Goal: Task Accomplishment & Management: Use online tool/utility

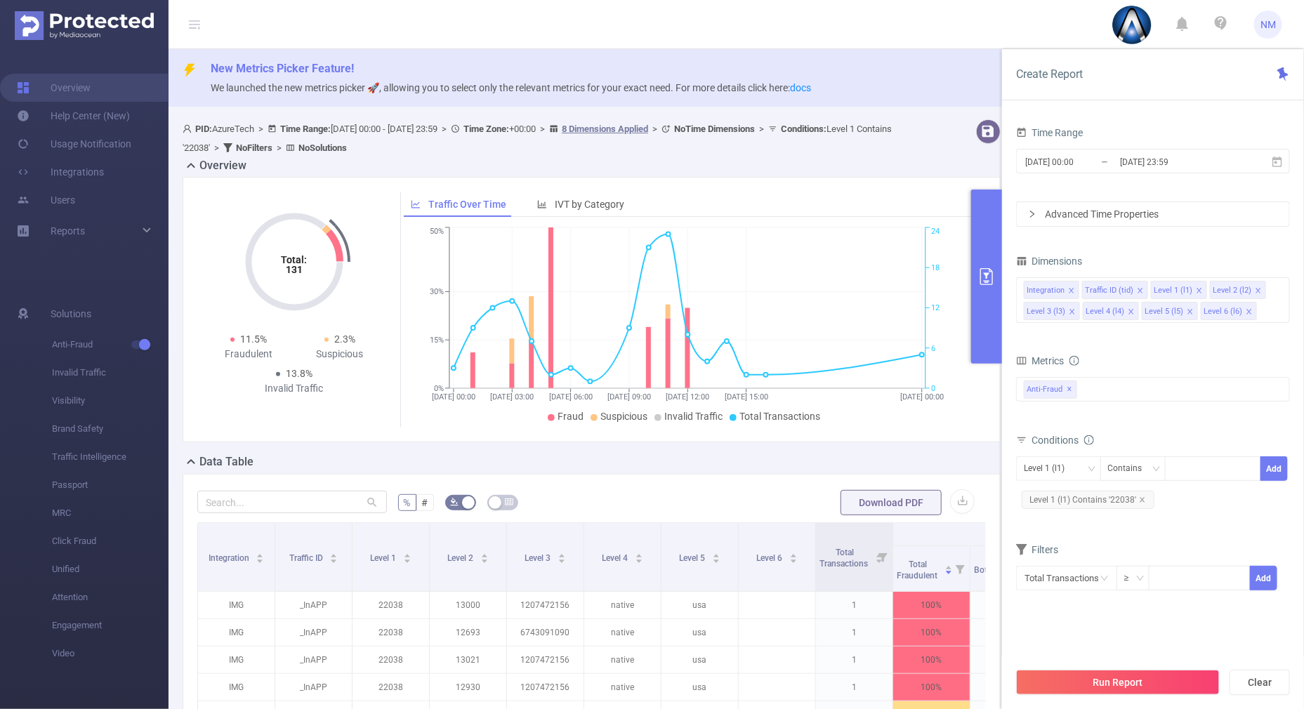
scroll to position [32, 0]
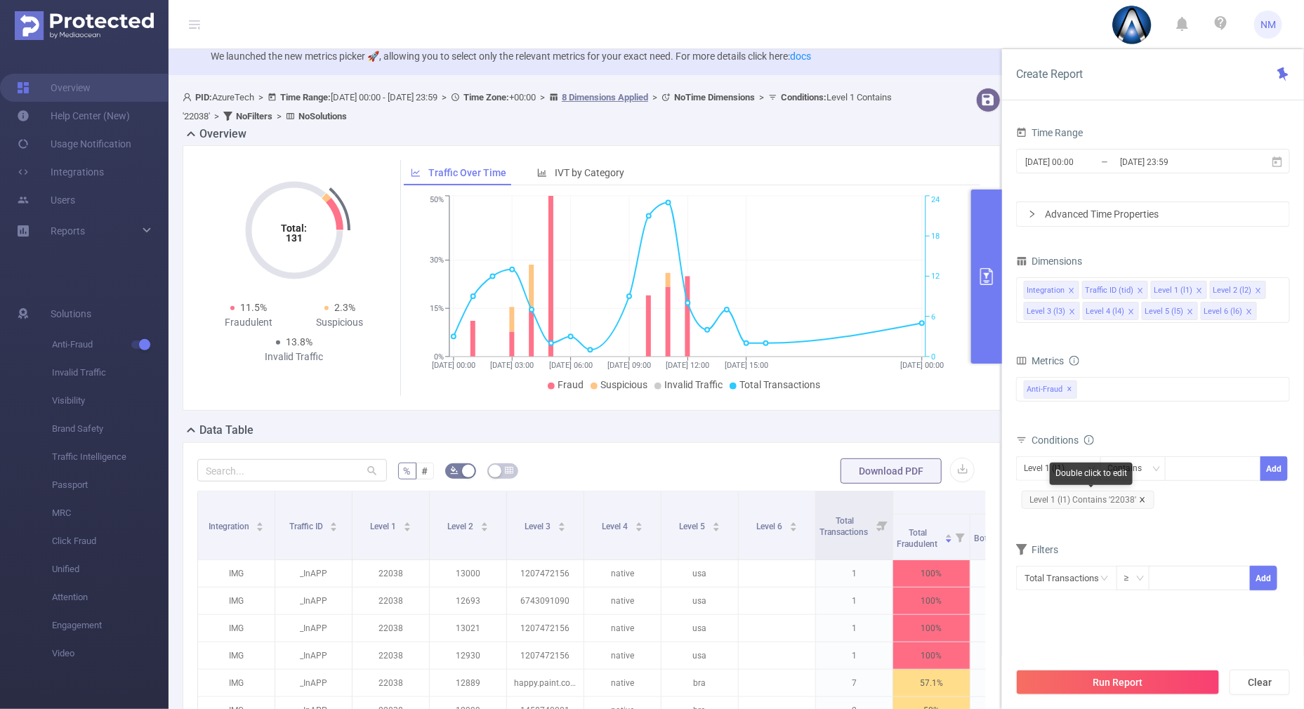
click at [1142, 497] on icon "icon: close" at bounding box center [1142, 499] width 5 height 5
click at [1199, 477] on div at bounding box center [1213, 468] width 81 height 23
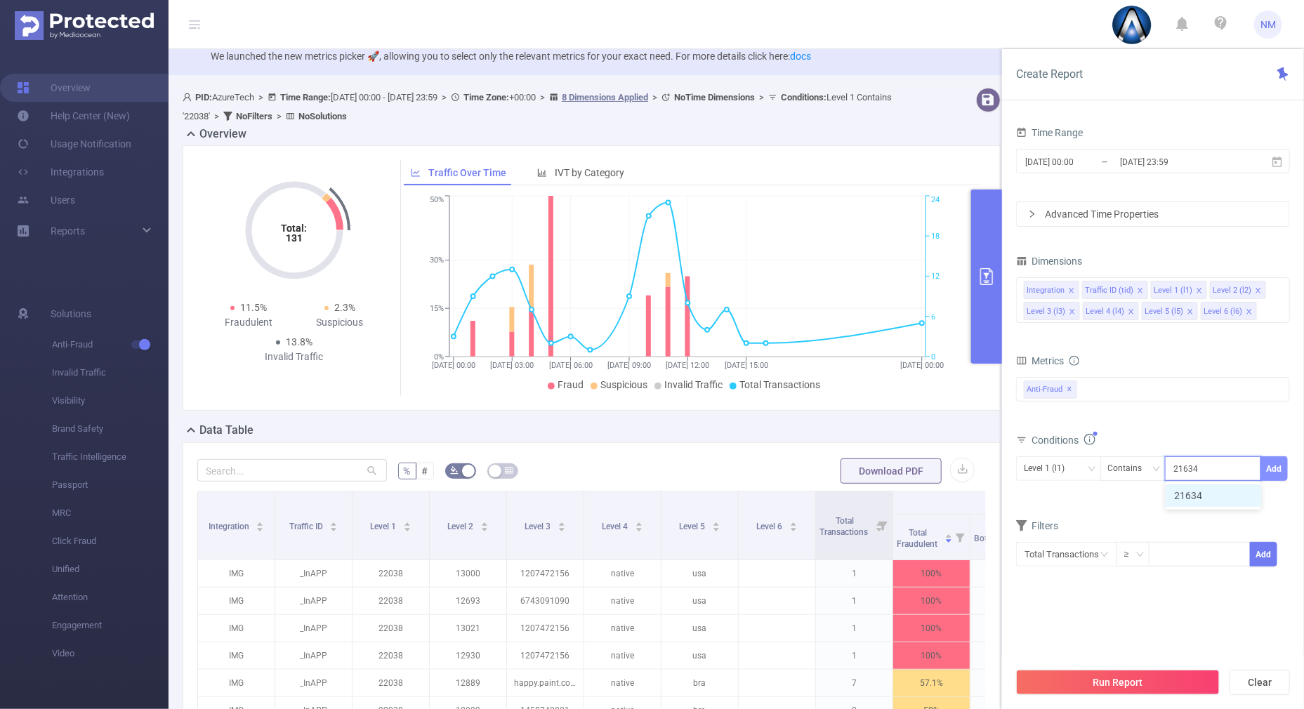
type input "21634"
click at [1272, 457] on button "Add" at bounding box center [1274, 469] width 27 height 25
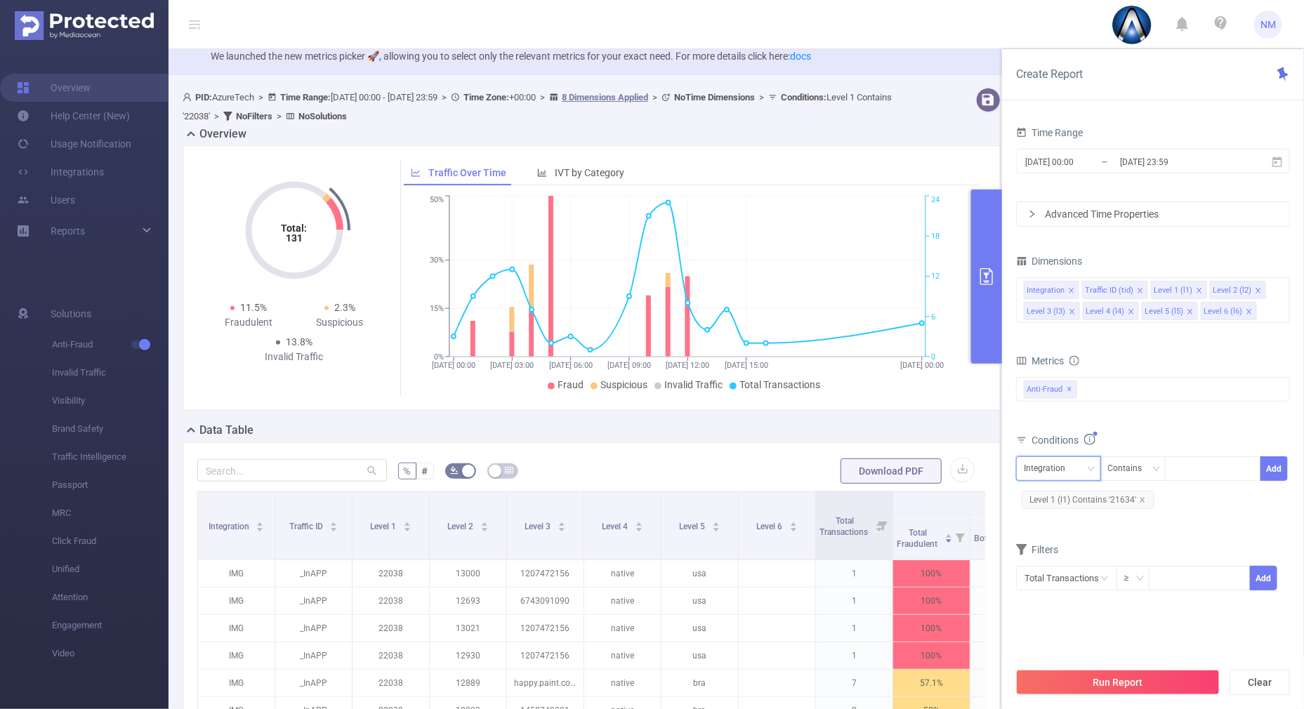
click at [1092, 476] on div "Integration" at bounding box center [1059, 468] width 70 height 23
click at [1050, 539] on li "Level 1 (l1)" at bounding box center [1058, 541] width 85 height 22
click at [1140, 434] on div "Conditions" at bounding box center [1153, 442] width 274 height 23
click at [1118, 688] on button "Run Report" at bounding box center [1118, 682] width 204 height 25
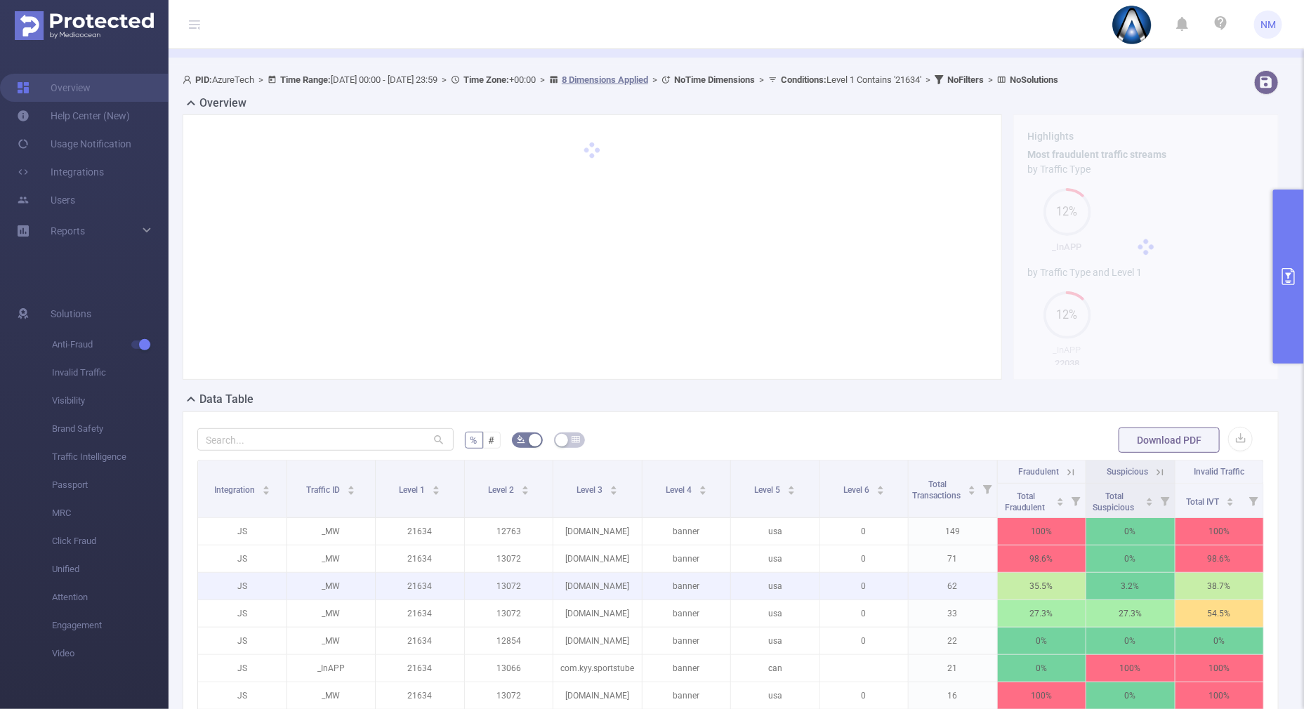
scroll to position [341, 0]
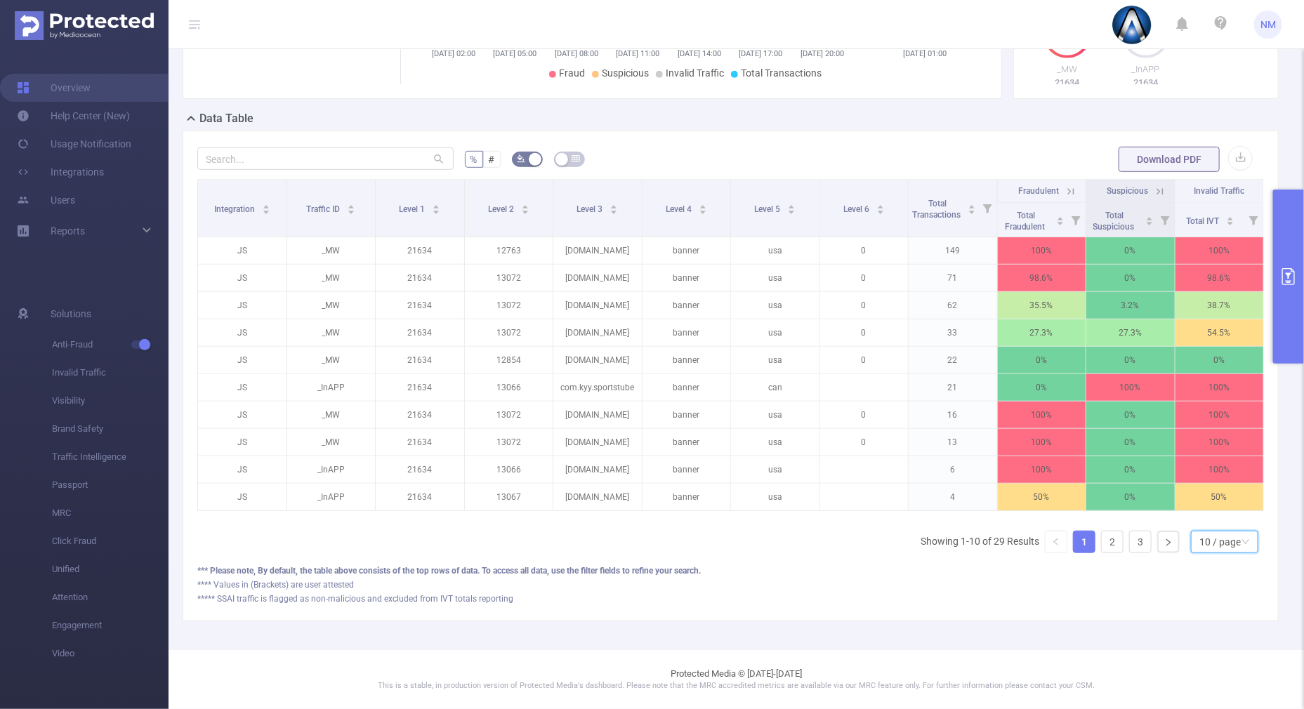
click at [1217, 539] on div "10 / page" at bounding box center [1220, 542] width 41 height 21
click at [1207, 478] on li "30 / page" at bounding box center [1212, 484] width 67 height 22
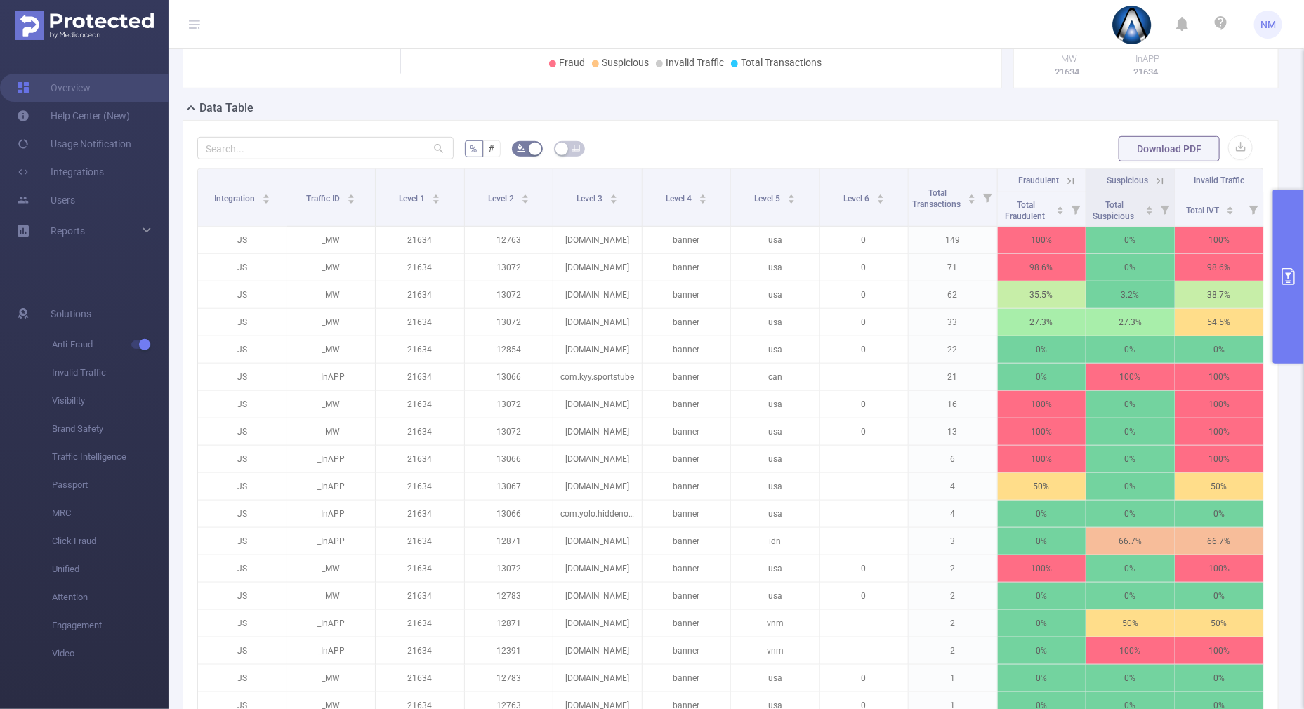
click at [1068, 181] on icon at bounding box center [1071, 181] width 6 height 6
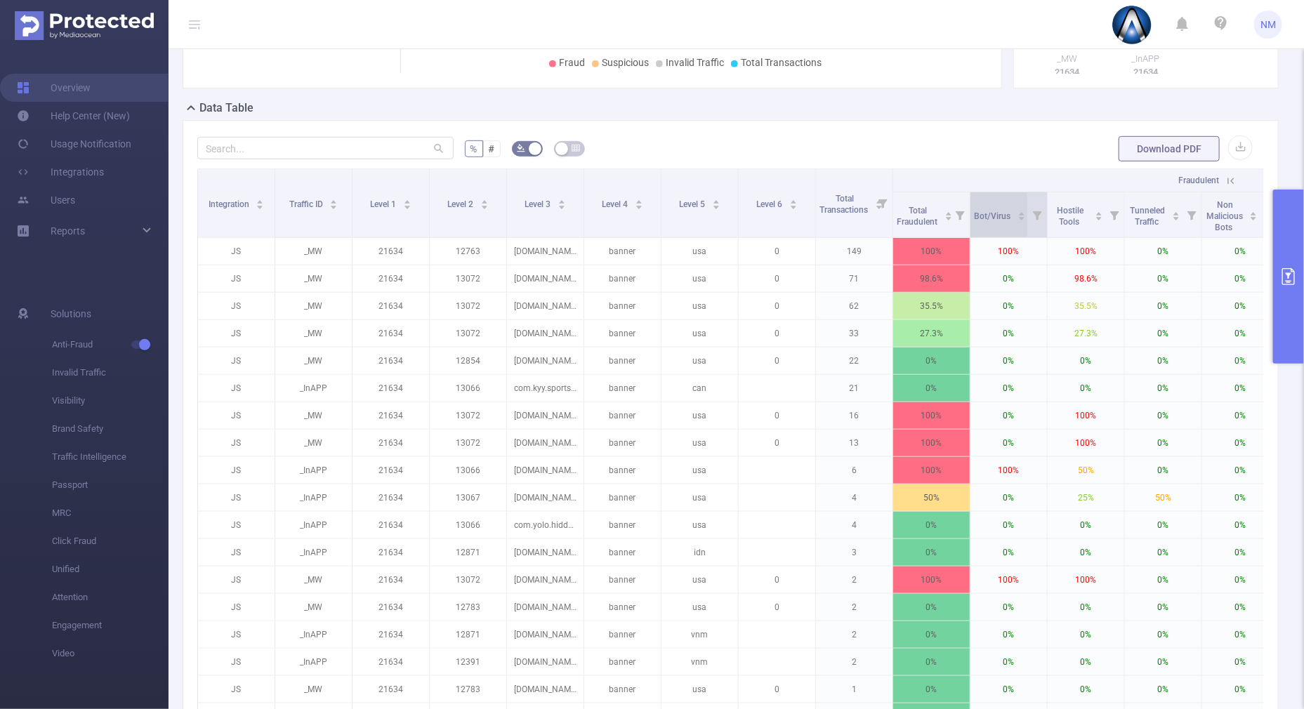
click at [1019, 210] on icon "icon: caret-up" at bounding box center [1022, 214] width 8 height 8
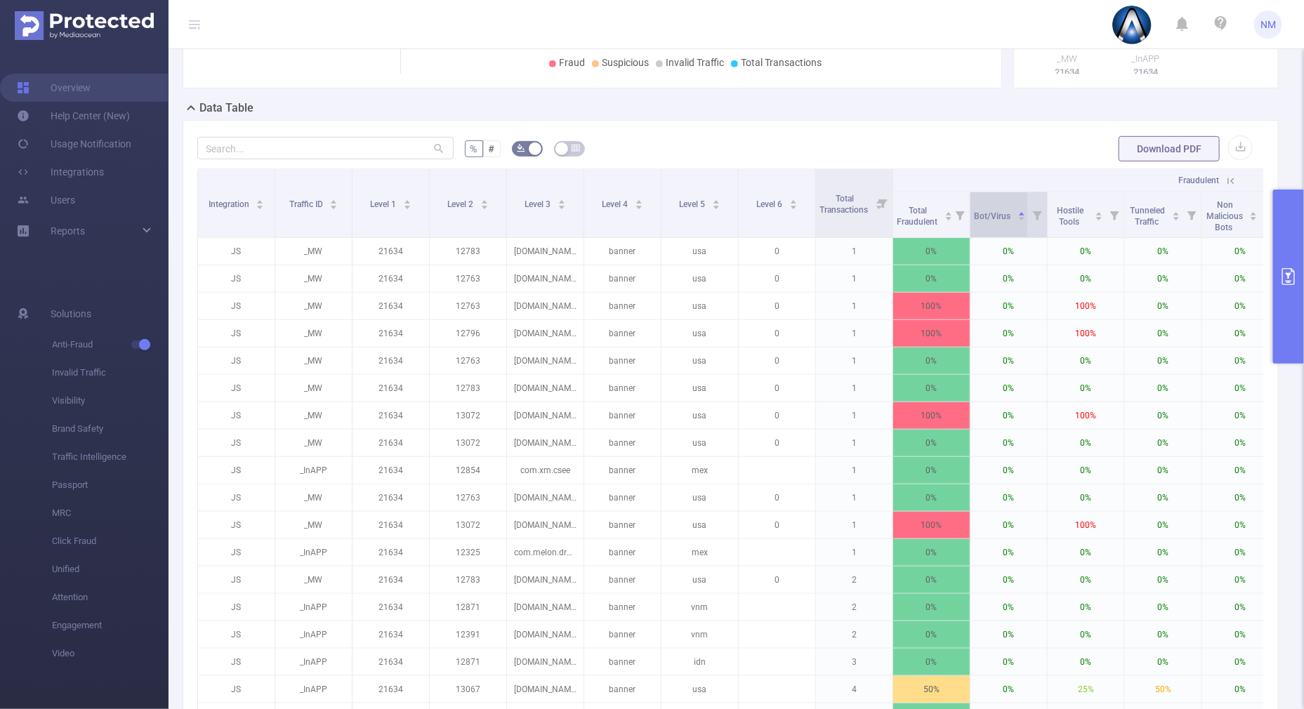
click at [1019, 216] on icon "icon: caret-down" at bounding box center [1022, 219] width 8 height 8
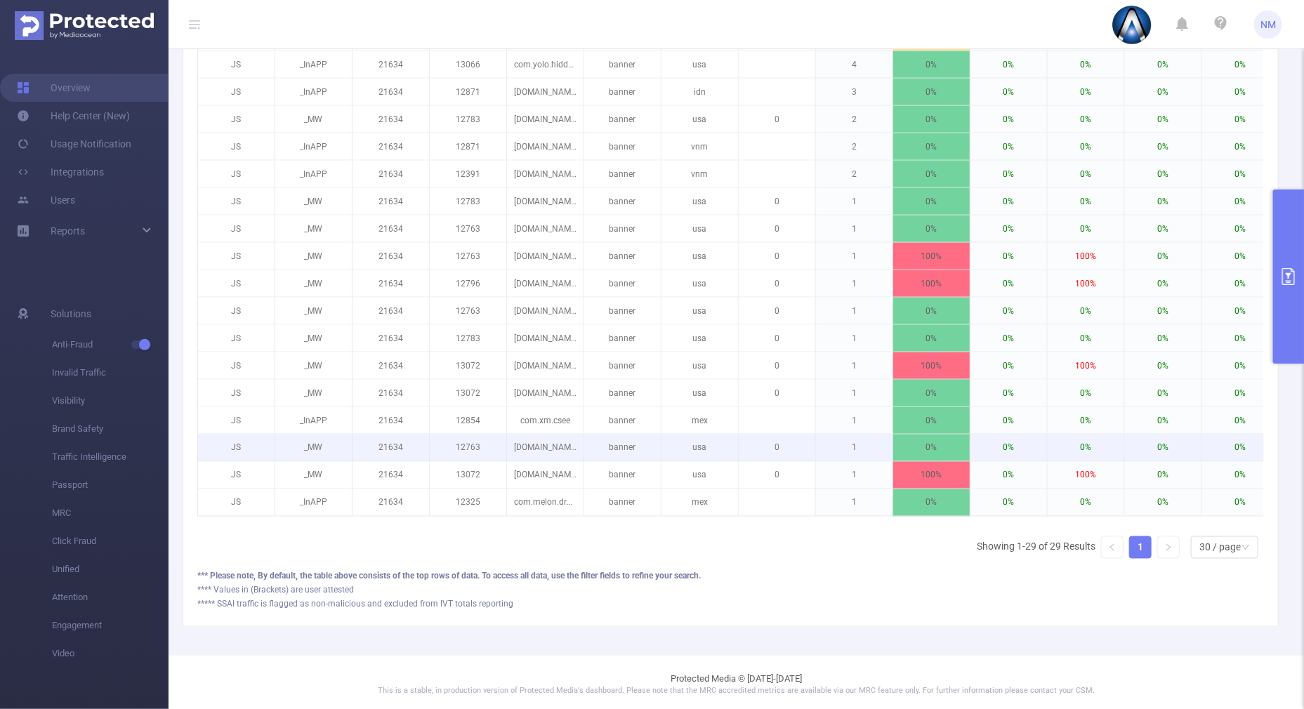
scroll to position [870, 0]
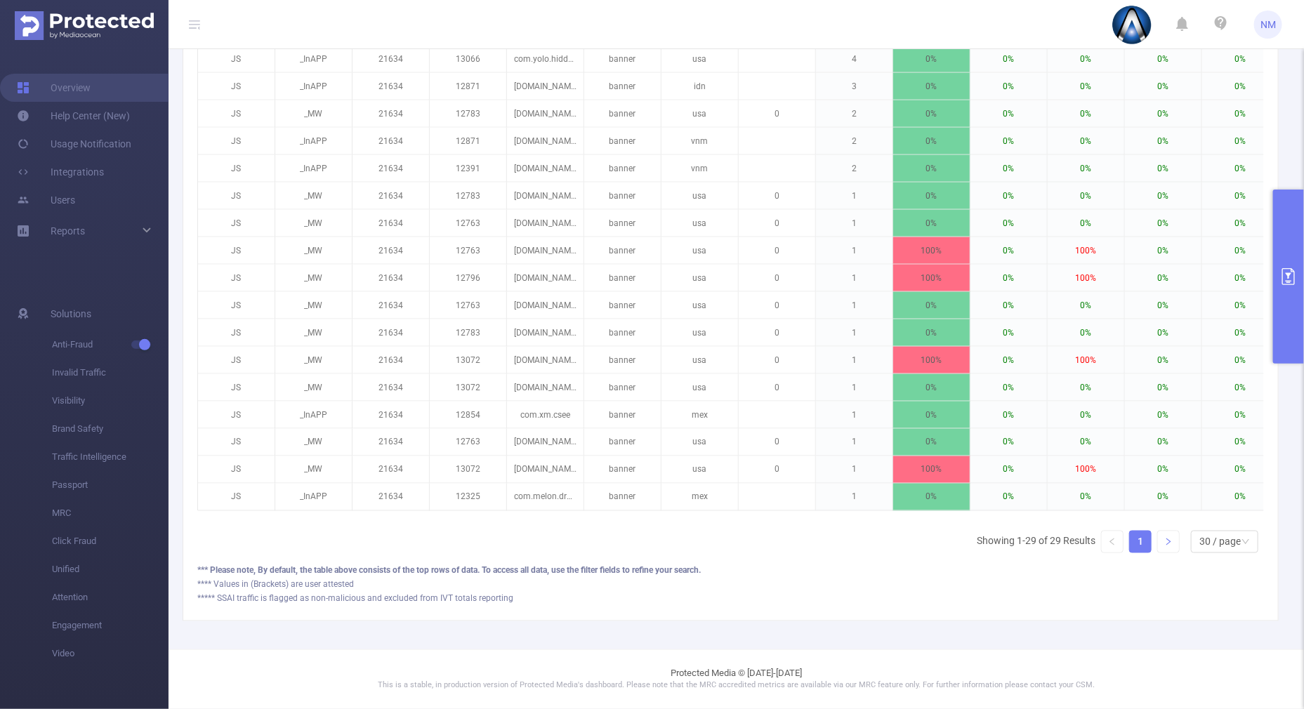
click at [1165, 546] on icon "icon: right" at bounding box center [1169, 542] width 8 height 8
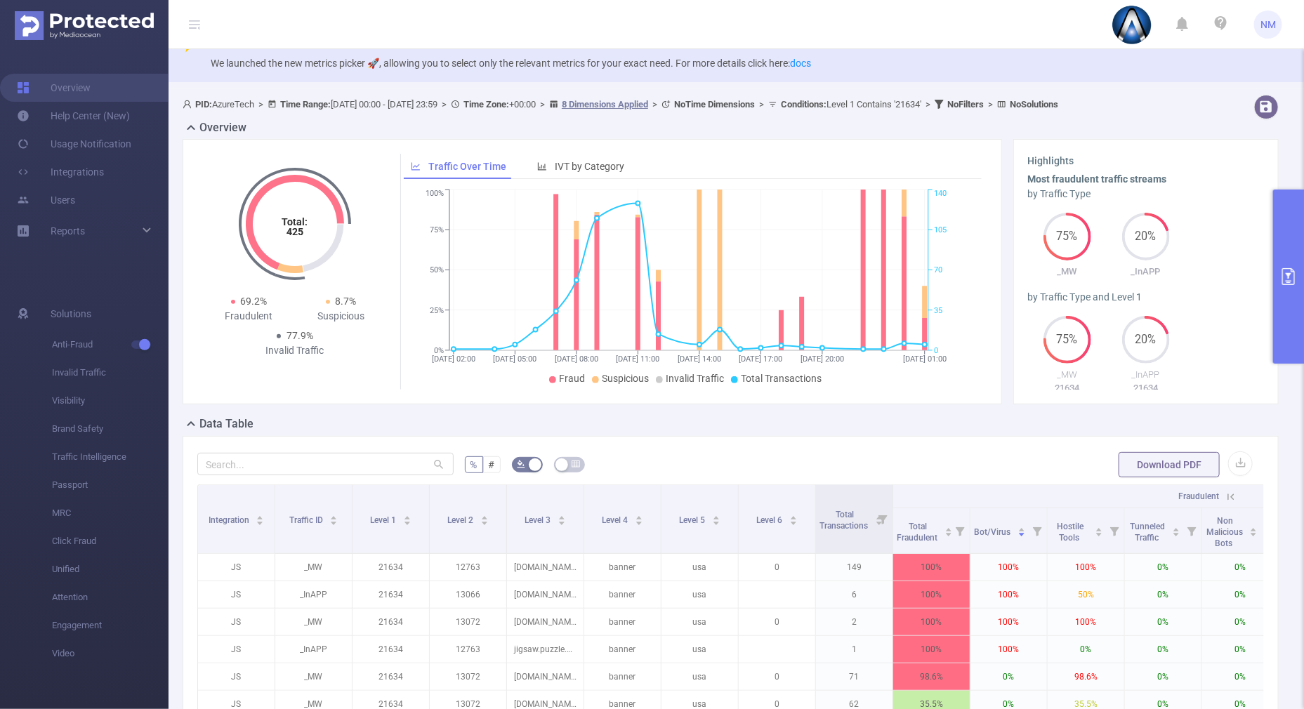
scroll to position [0, 0]
